Goal: Task Accomplishment & Management: Complete application form

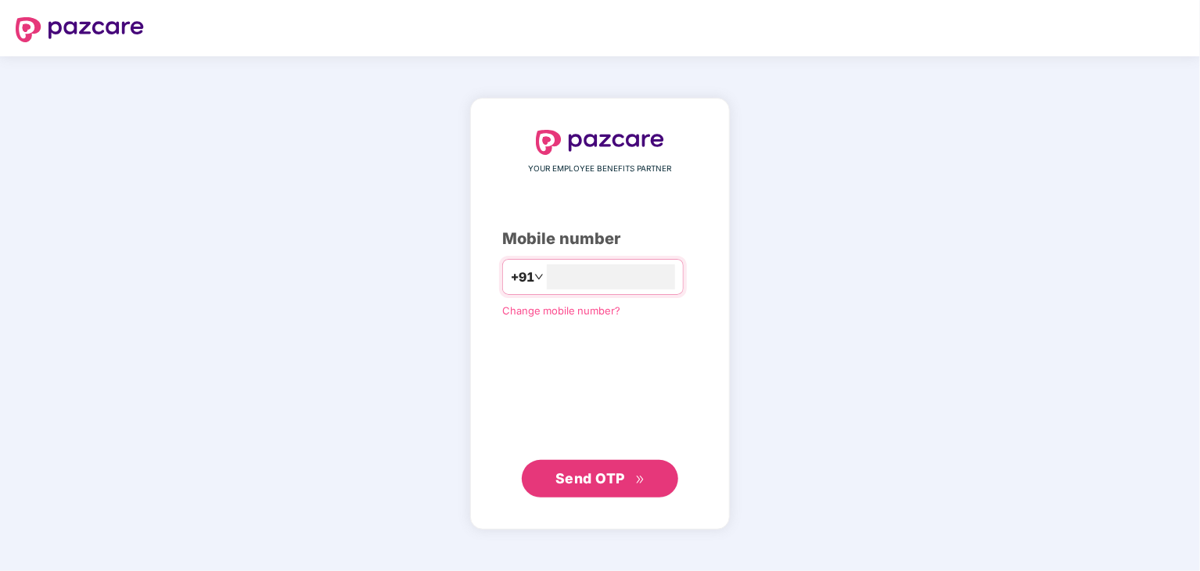
type input "**********"
click at [577, 480] on span "Send OTP" at bounding box center [591, 478] width 70 height 16
